Goal: Information Seeking & Learning: Find specific fact

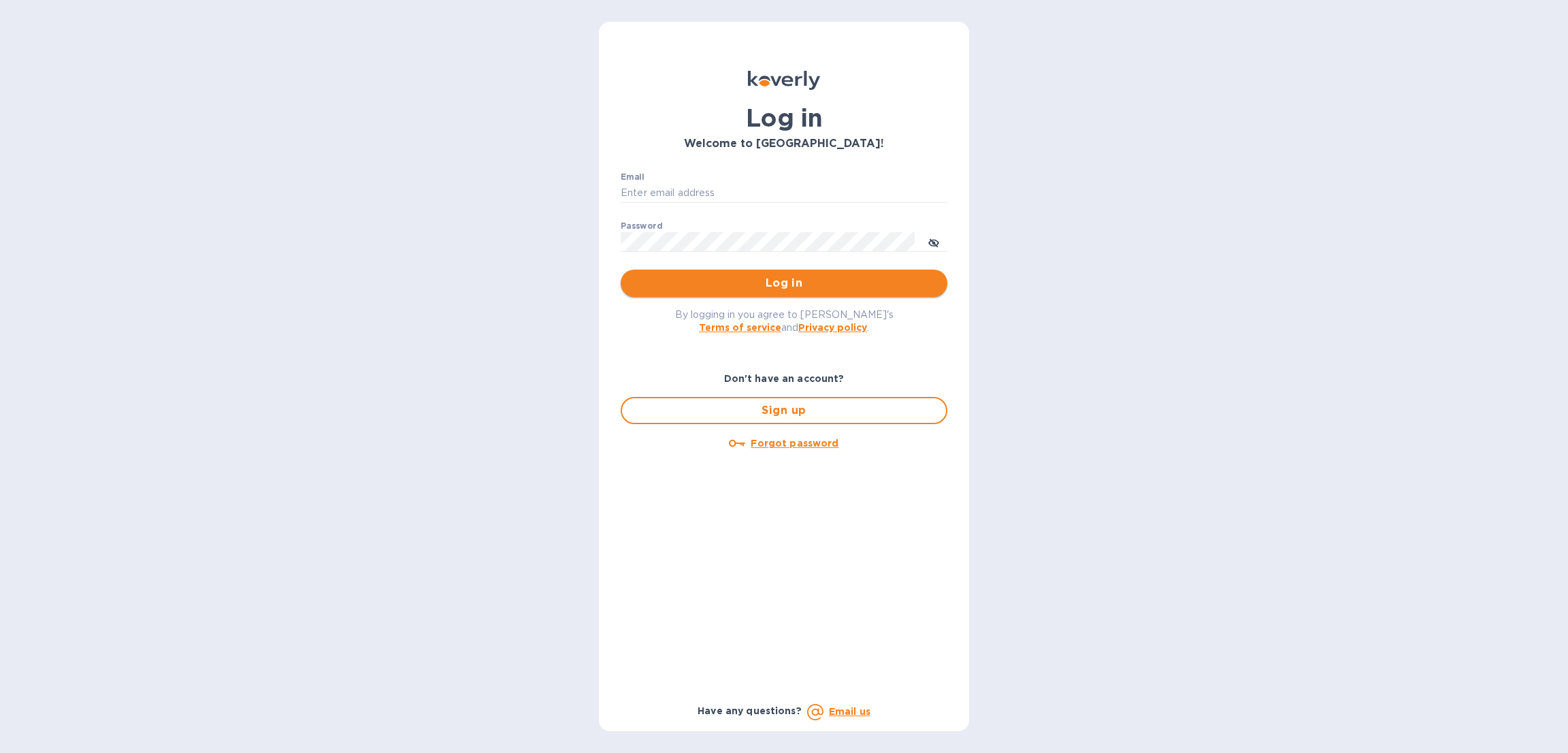
type input "[EMAIL_ADDRESS][DOMAIN_NAME]"
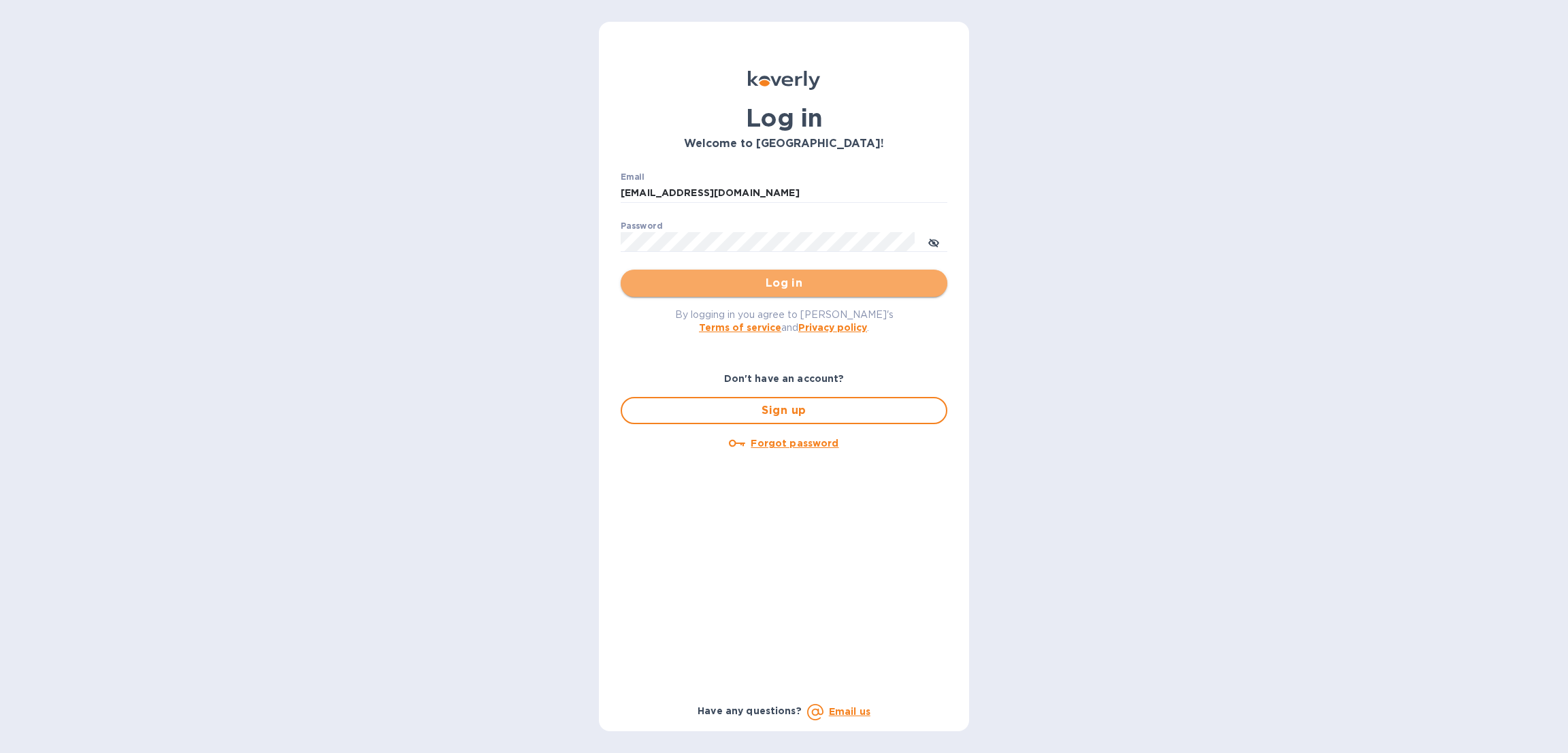
click at [697, 270] on button "Log in" at bounding box center [784, 283] width 327 height 27
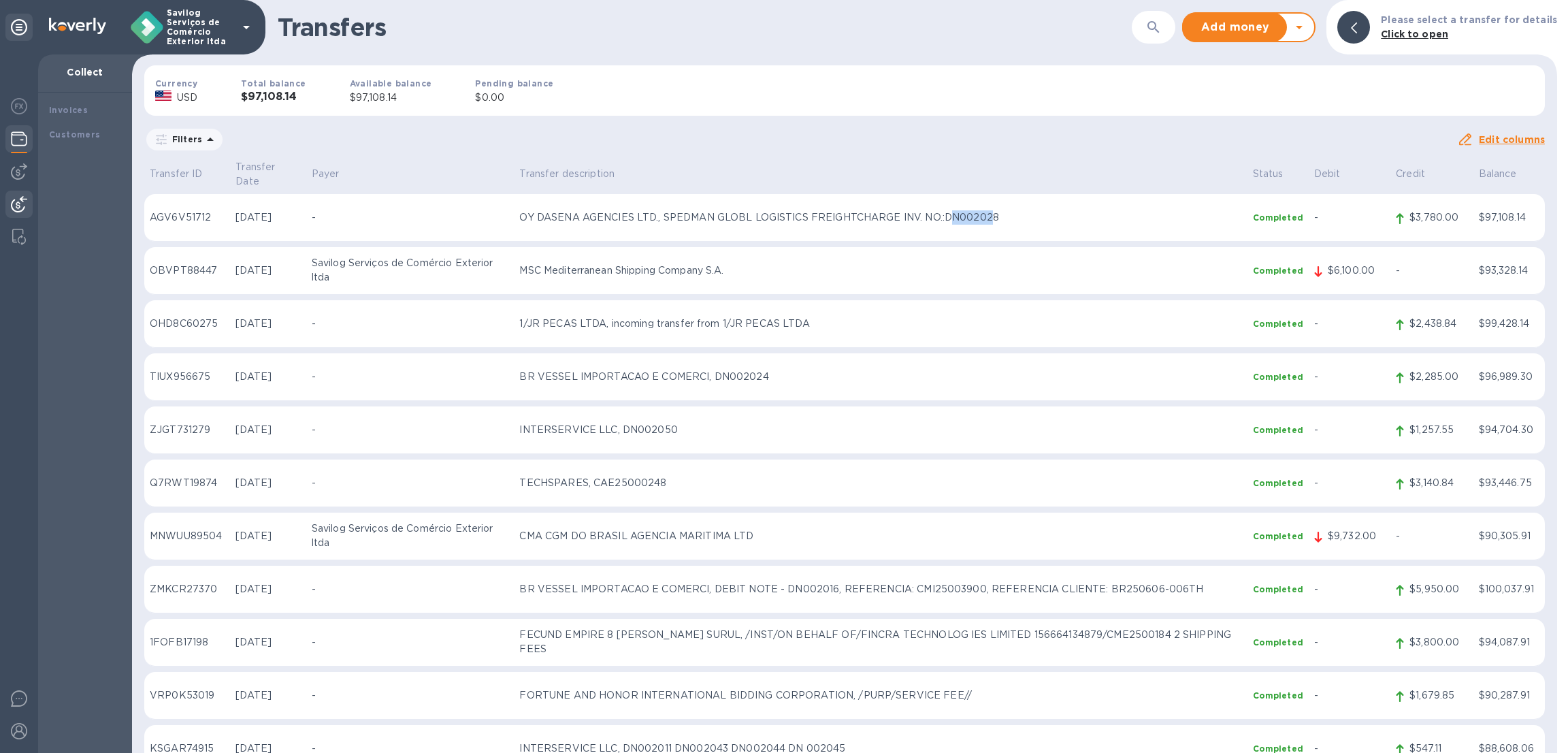
copy p "N00202"
drag, startPoint x: 956, startPoint y: 204, endPoint x: 1007, endPoint y: 205, distance: 51.0
click at [1007, 210] on p "OY DASENA AGENCIES LTD., SPEDMAN GLOBL LOGISTICS FREIGHTCHARGE INV. NO.:DN002028" at bounding box center [880, 217] width 722 height 14
click at [1458, 147] on div "Edit columns" at bounding box center [1501, 140] width 88 height 16
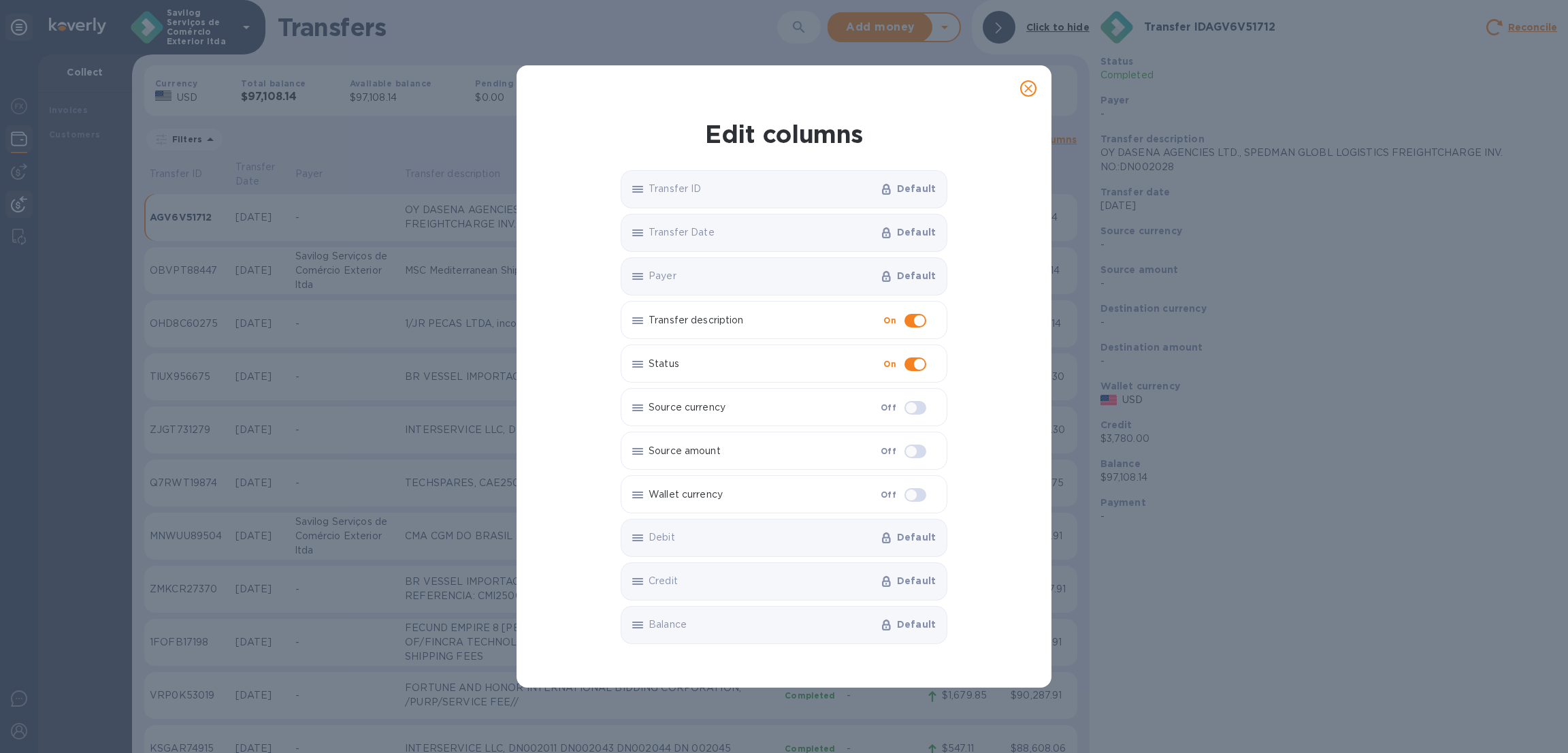
click at [1030, 103] on button "close" at bounding box center [1028, 88] width 33 height 33
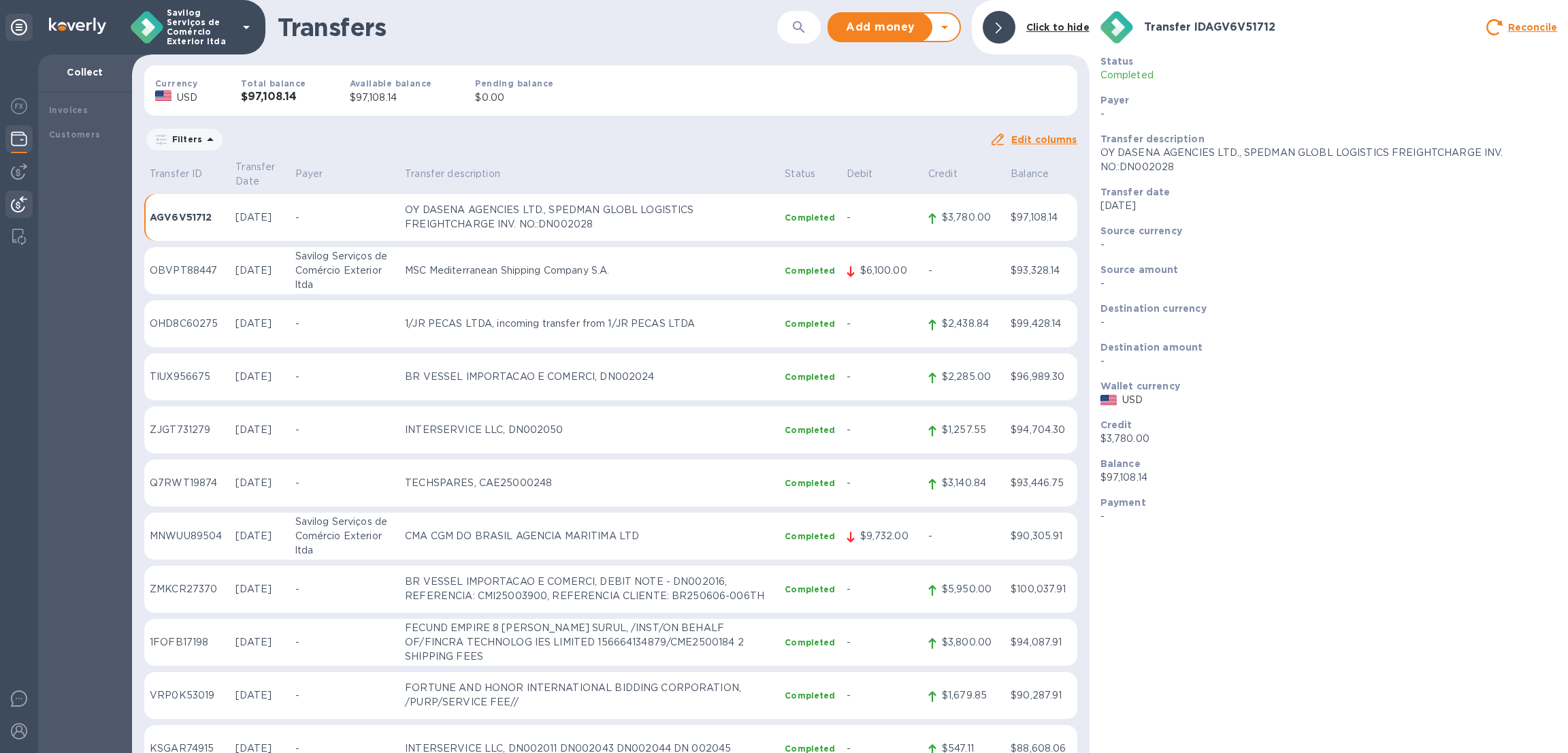
click at [1016, 27] on div at bounding box center [999, 27] width 33 height 33
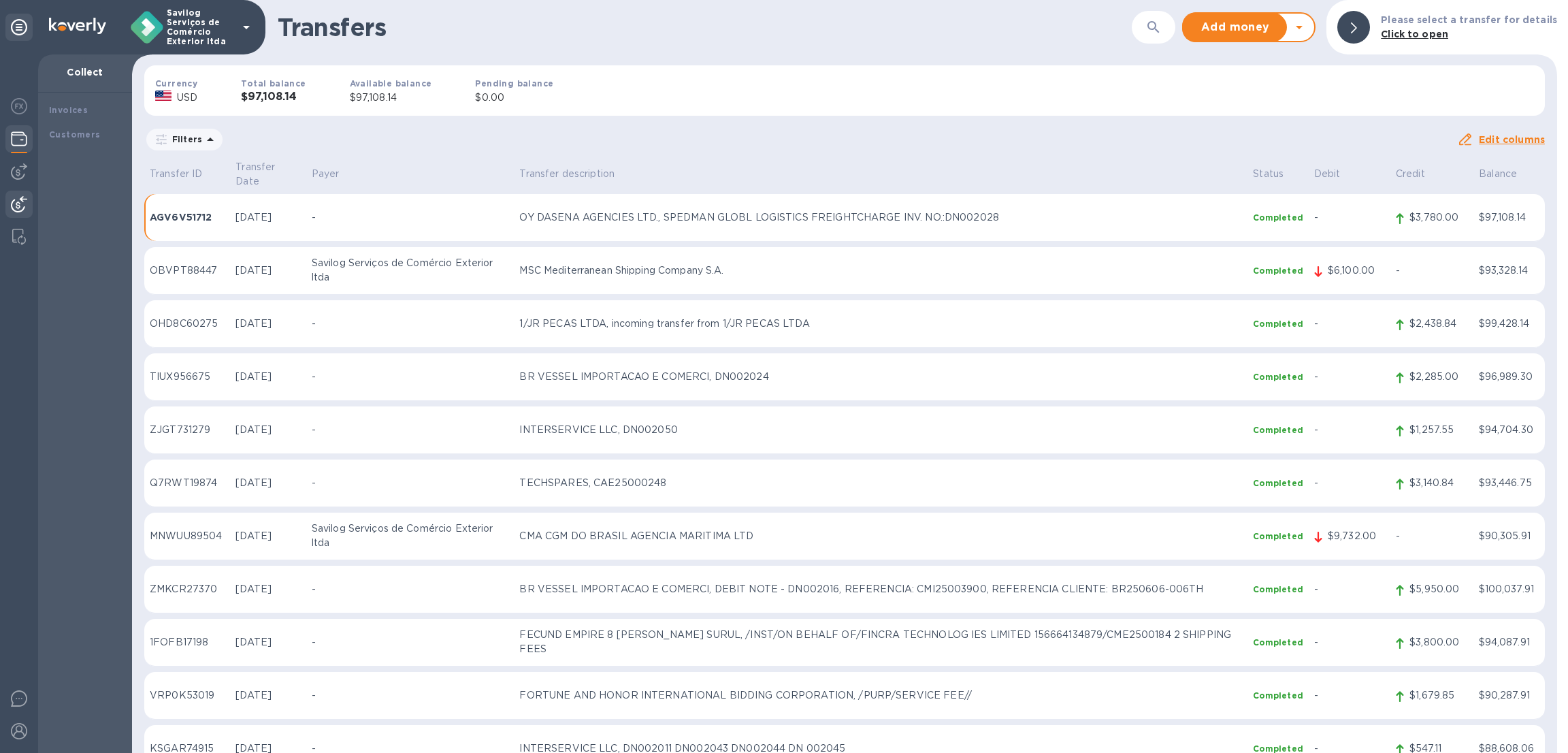
click at [1088, 123] on div "Currency USD Total balance $97,108.14 Available balance $97,108.14 Pending bala…" at bounding box center [845, 91] width 1423 height 72
click at [953, 210] on p "OY DASENA AGENCIES LTD., SPEDMAN GLOBL LOGISTICS FREIGHTCHARGE INV. NO.:DN002028" at bounding box center [880, 217] width 722 height 14
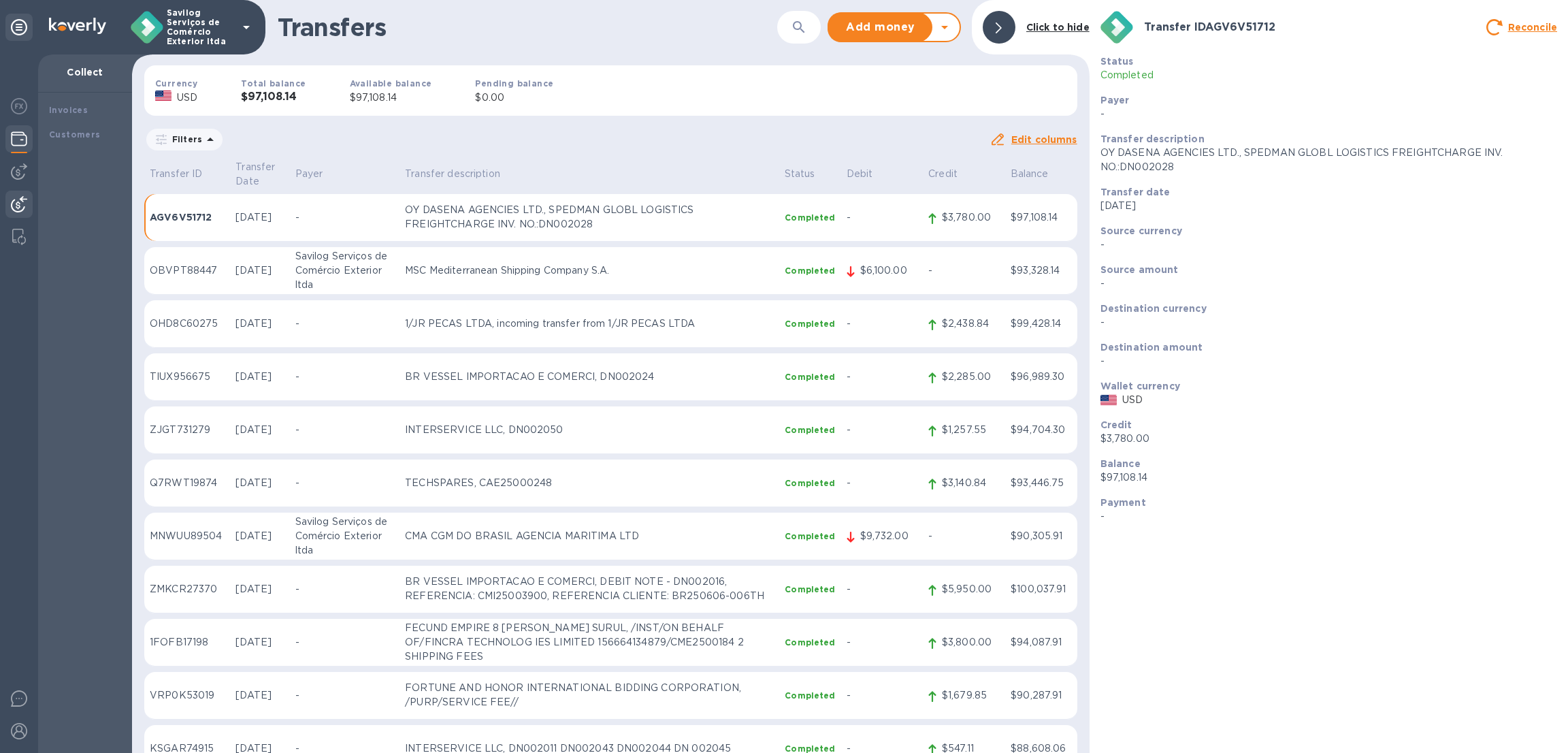
click at [962, 120] on div "Currency USD Total balance $97,108.14 Available balance $97,108.14 Pending bala…" at bounding box center [611, 91] width 955 height 72
click at [1051, 39] on div "Click to hide" at bounding box center [1058, 27] width 74 height 25
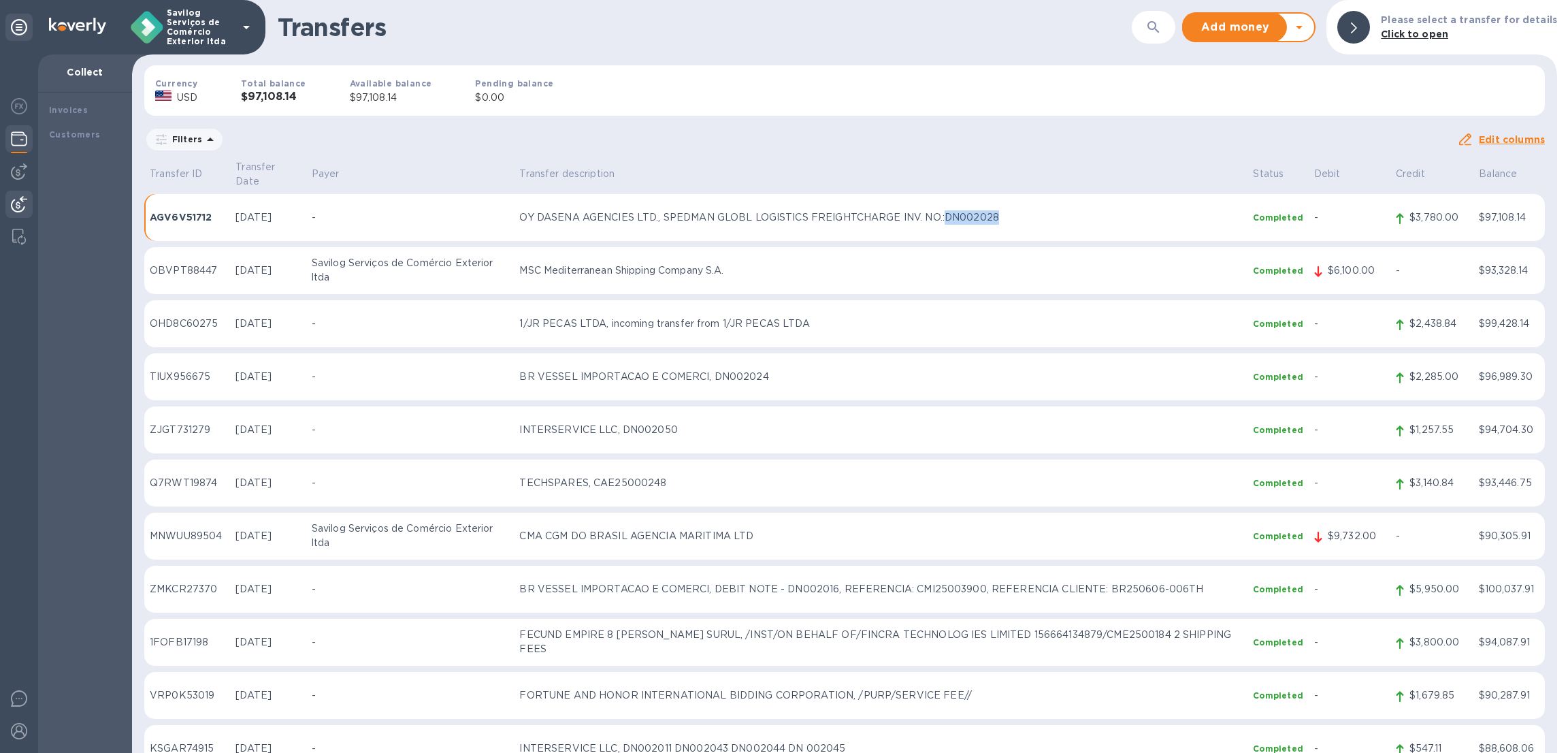
copy p "DN002028"
drag, startPoint x: 954, startPoint y: 202, endPoint x: 1010, endPoint y: 202, distance: 56.0
click at [1010, 210] on p "OY DASENA AGENCIES LTD., SPEDMAN GLOBL LOGISTICS FREIGHTCHARGE INV. NO.:DN002028" at bounding box center [880, 217] width 722 height 14
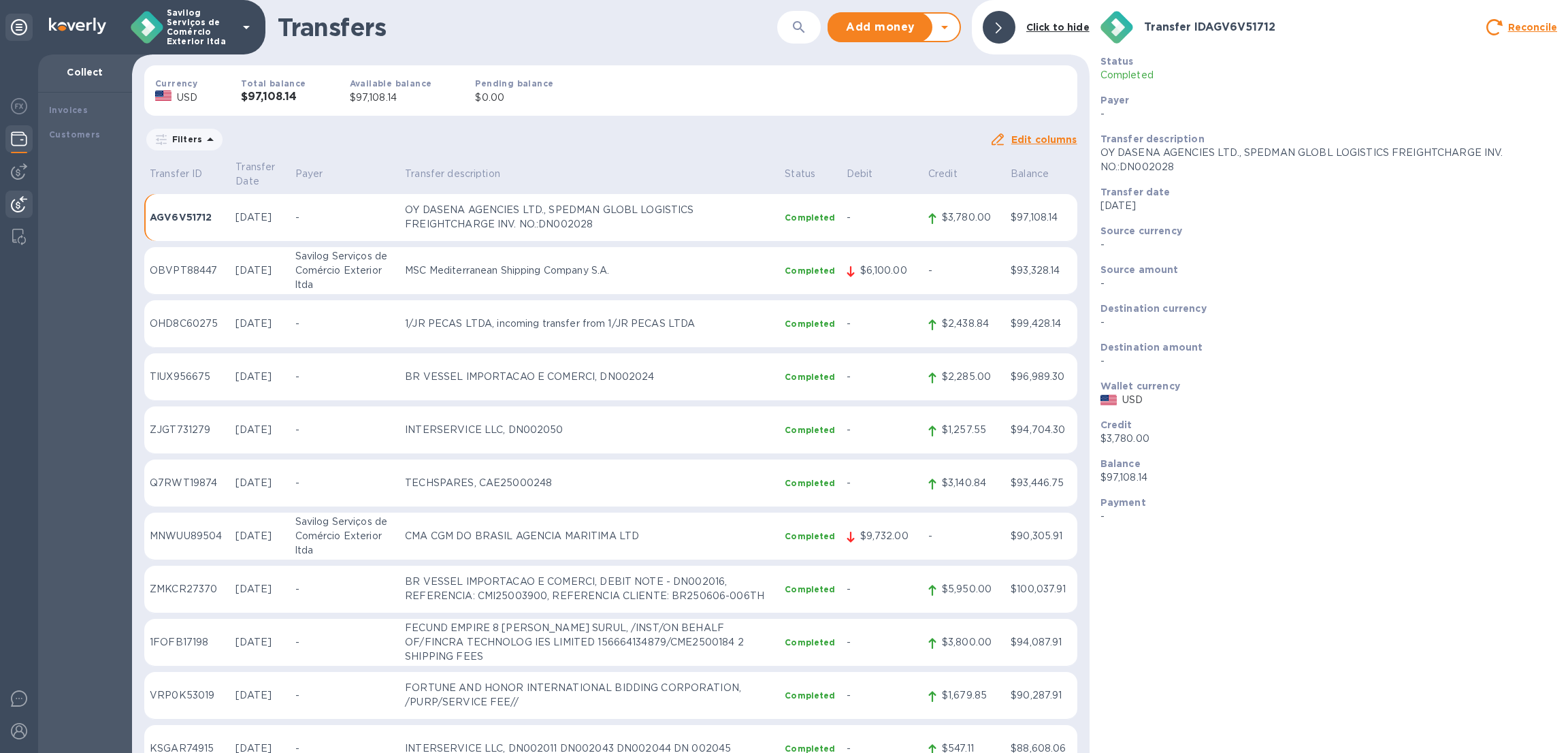
click at [601, 135] on div "Filters" at bounding box center [567, 139] width 845 height 26
